Goal: Find specific page/section: Find specific page/section

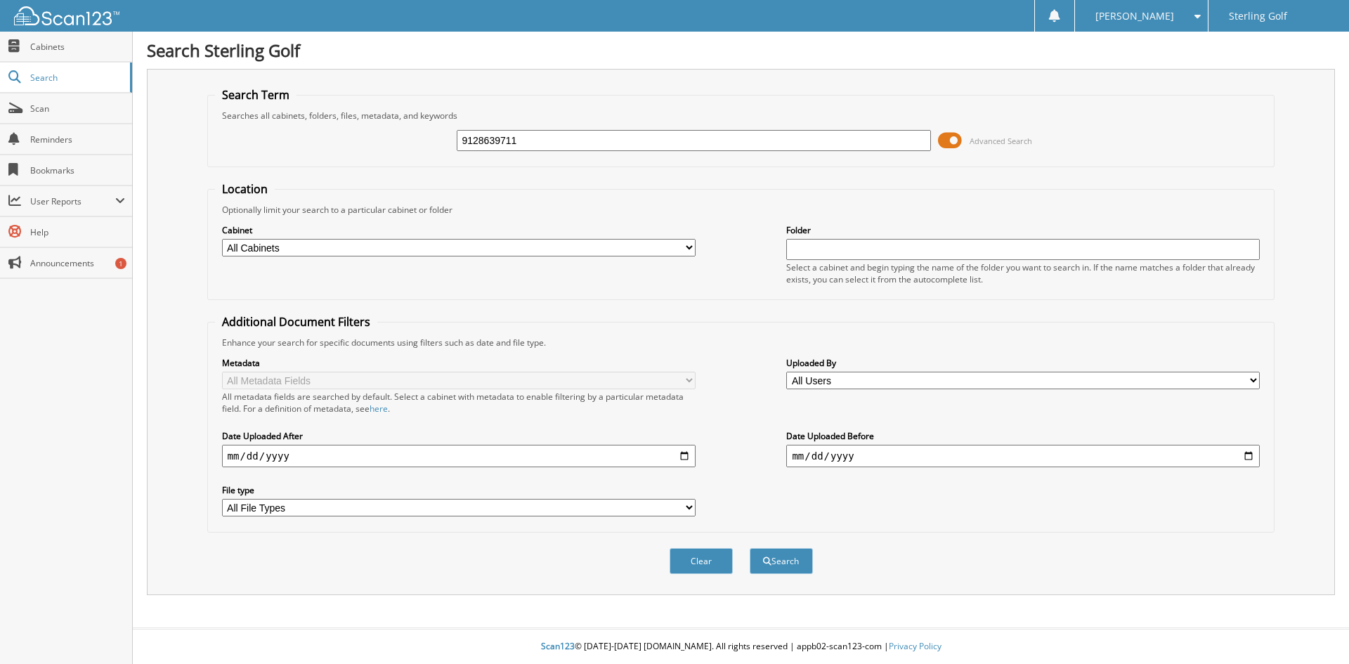
type input "9128639711"
click at [750, 548] on button "Search" at bounding box center [781, 561] width 63 height 26
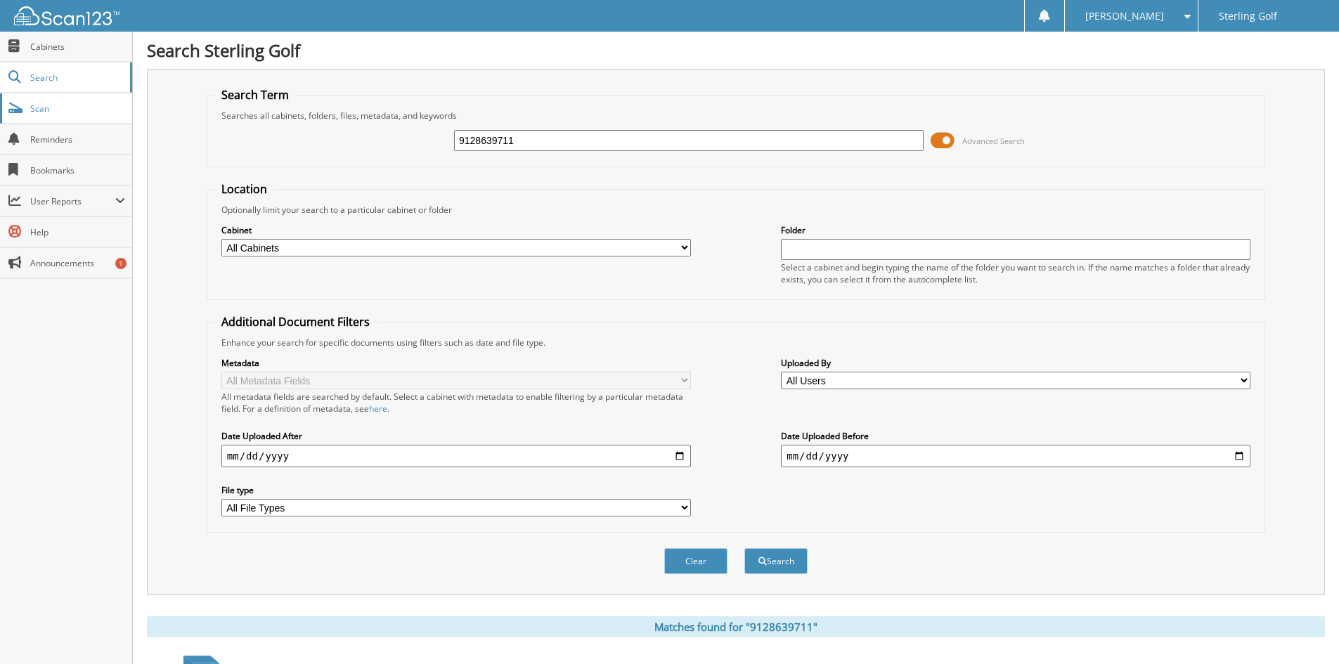
drag, startPoint x: 531, startPoint y: 134, endPoint x: 89, endPoint y: 102, distance: 442.4
click at [89, 102] on body "[PERSON_NAME] Settings Logout Sterling Golf Close Cabinets Search Scan" at bounding box center [669, 420] width 1339 height 840
type input "5164902"
click at [744, 548] on button "Search" at bounding box center [775, 561] width 63 height 26
drag, startPoint x: 518, startPoint y: 139, endPoint x: 476, endPoint y: 141, distance: 42.2
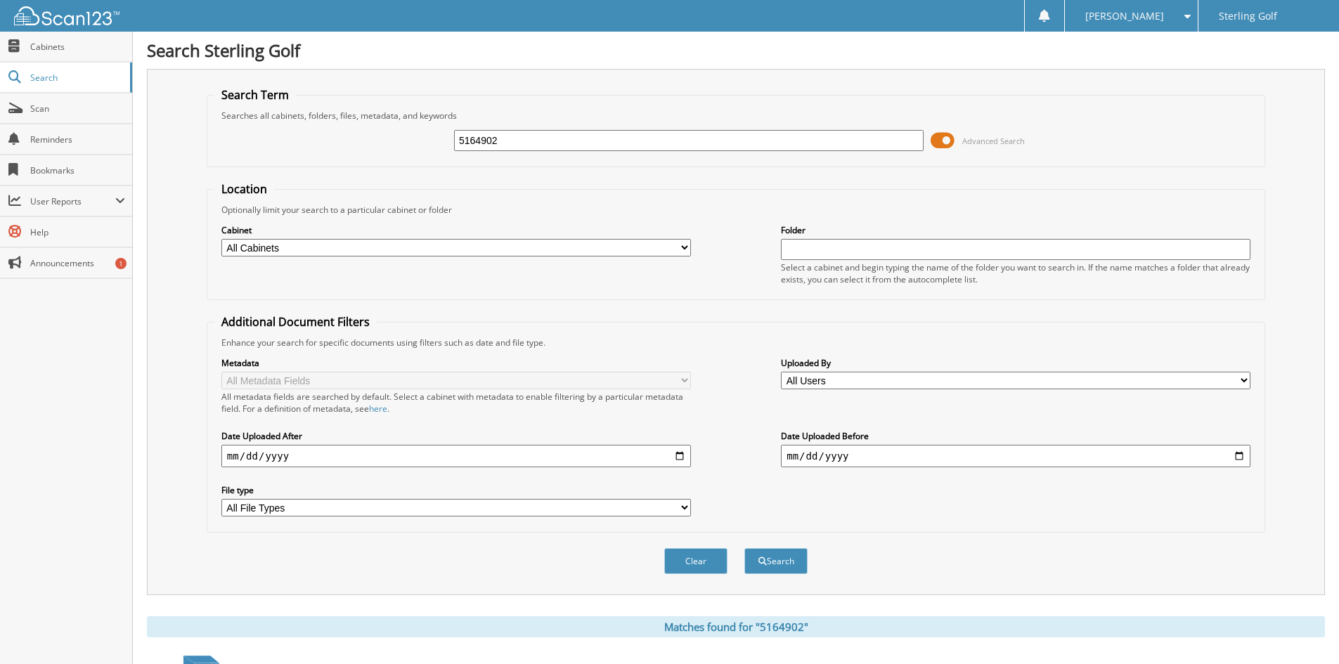
click at [476, 141] on input "5164902" at bounding box center [688, 140] width 469 height 21
type input "5165285"
click at [744, 548] on button "Search" at bounding box center [775, 561] width 63 height 26
click at [92, 56] on link "Cabinets" at bounding box center [66, 47] width 132 height 30
